Goal: Task Accomplishment & Management: Complete application form

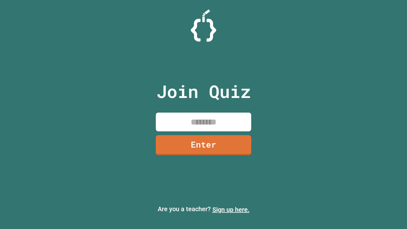
click at [231, 210] on link "Sign up here." at bounding box center [230, 210] width 37 height 8
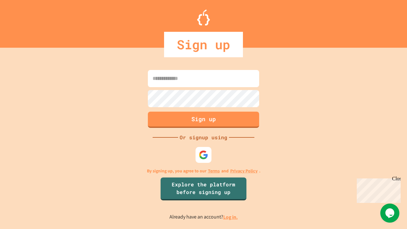
click at [231, 217] on link "Log in." at bounding box center [230, 217] width 15 height 7
